Goal: Find specific page/section: Find specific page/section

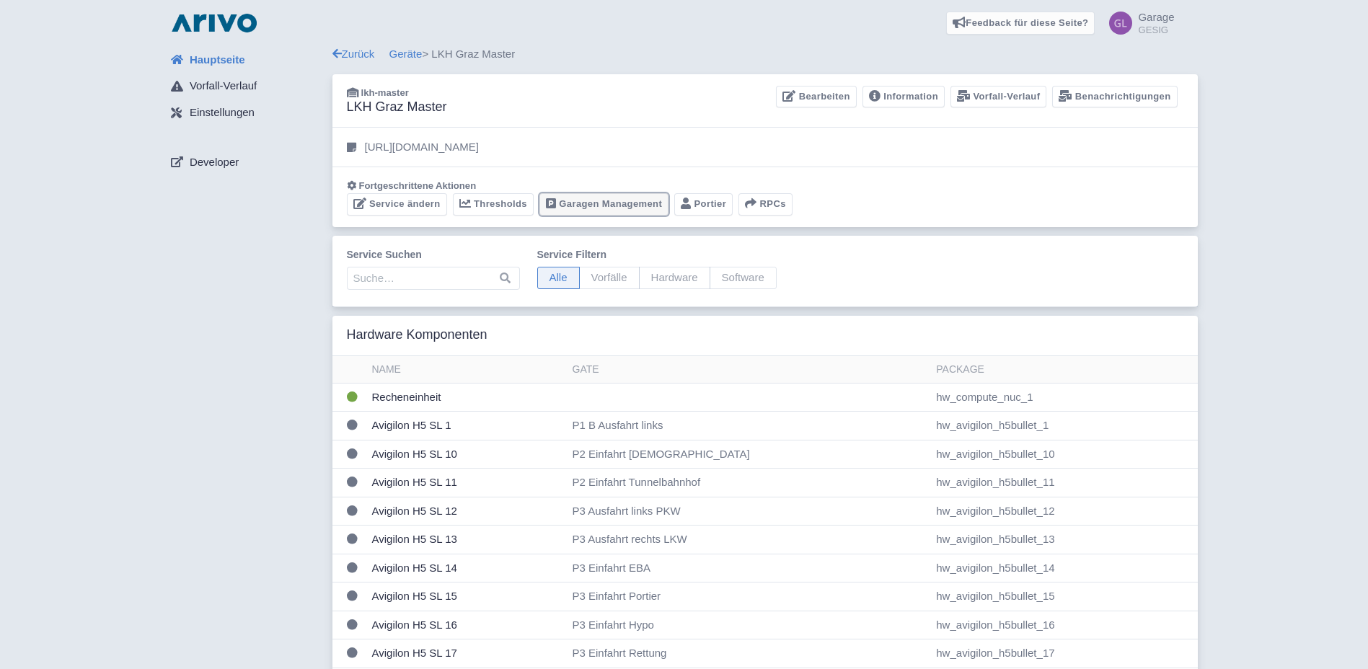
click at [583, 204] on link "Garagen Management" at bounding box center [603, 204] width 129 height 22
